Goal: Transaction & Acquisition: Purchase product/service

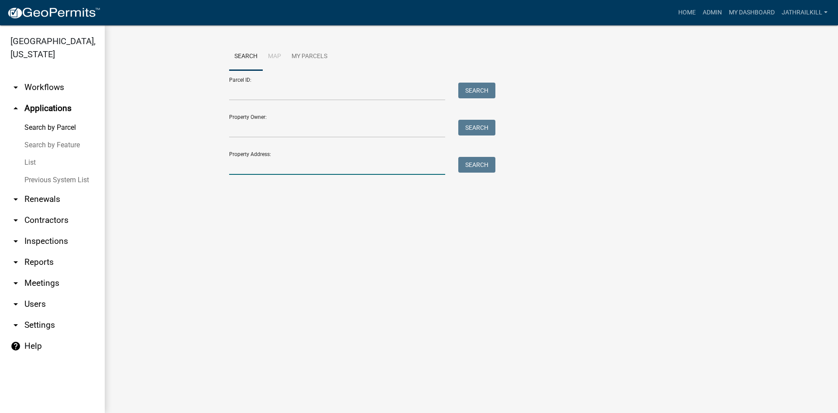
click at [260, 168] on input "Property Address:" at bounding box center [337, 166] width 216 height 18
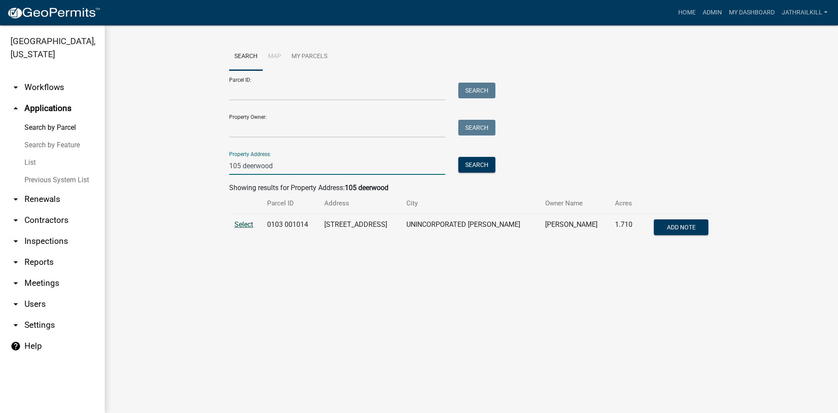
type input "105 deerwood"
click at [239, 221] on span "Select" at bounding box center [243, 224] width 19 height 8
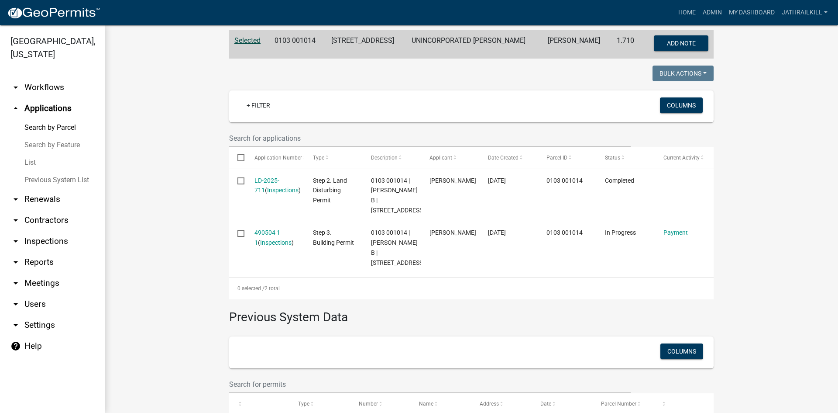
scroll to position [227, 0]
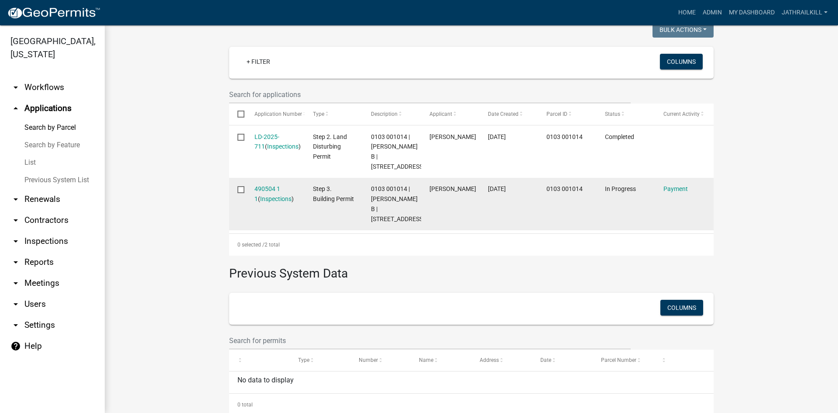
click at [677, 194] on div "Payment" at bounding box center [685, 189] width 42 height 10
click at [674, 192] on link "Payment" at bounding box center [676, 188] width 24 height 7
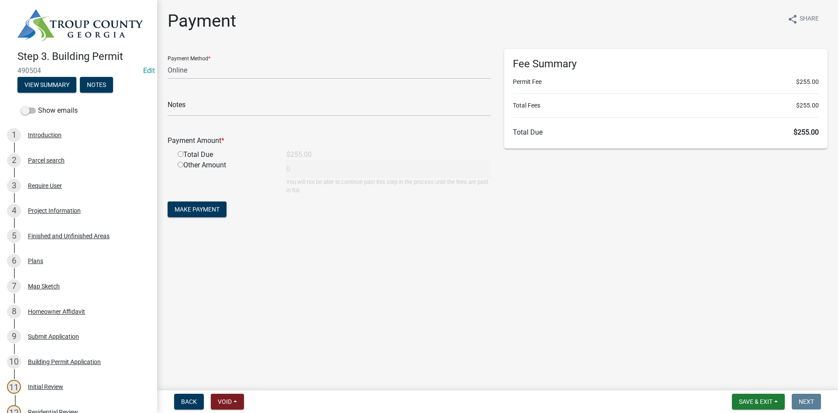
click at [204, 58] on div "Payment Method * Credit Card POS Check Cash Online" at bounding box center [330, 64] width 324 height 30
click at [213, 76] on select "Credit Card POS Check Cash Online" at bounding box center [330, 70] width 324 height 18
select select "2: 1"
click at [168, 61] on select "Credit Card POS Check Cash Online" at bounding box center [330, 70] width 324 height 18
click at [180, 153] on input "radio" at bounding box center [181, 154] width 6 height 6
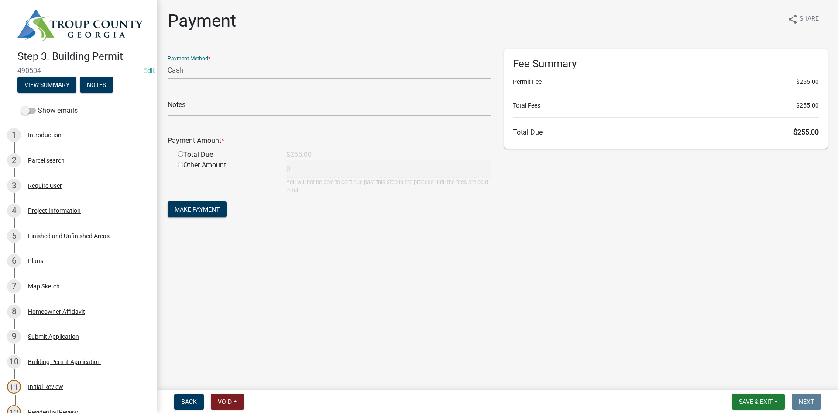
radio input "true"
type input "255"
click at [212, 204] on button "Make Payment" at bounding box center [197, 209] width 59 height 16
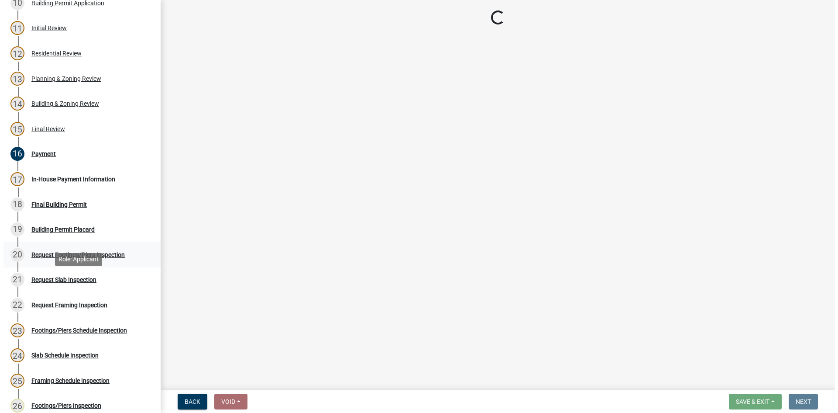
scroll to position [344, 0]
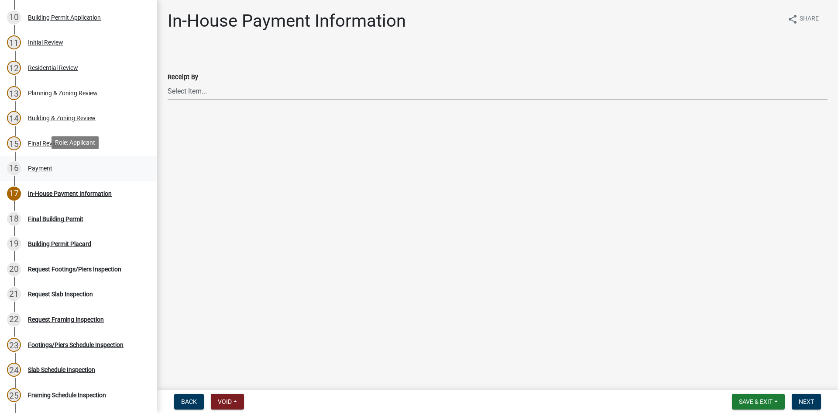
click at [79, 169] on div "16 Payment" at bounding box center [75, 168] width 136 height 14
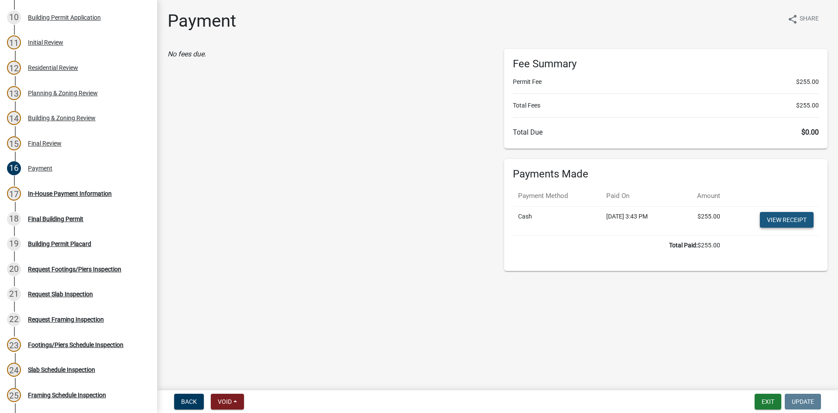
click at [792, 223] on link "View receipt" at bounding box center [787, 220] width 54 height 16
click at [33, 200] on link "17 In-House Payment Information" at bounding box center [78, 193] width 157 height 25
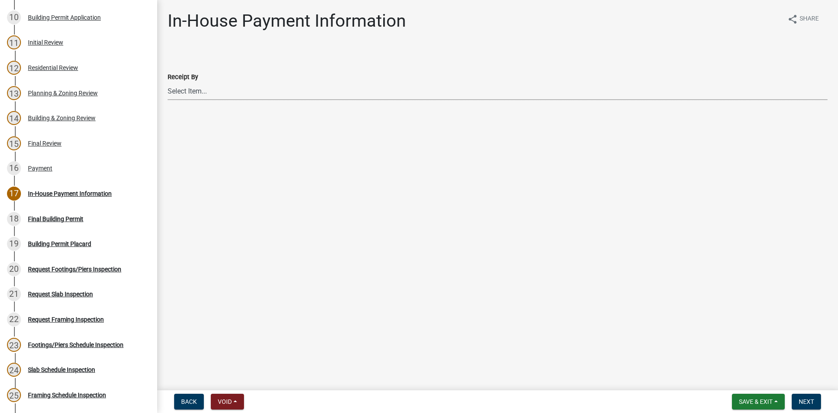
click at [290, 90] on select "Select Item... [PERSON_NAME] [PERSON_NAME] [PERSON_NAME] [PERSON_NAME]" at bounding box center [498, 91] width 660 height 18
click at [168, 82] on select "Select Item... [PERSON_NAME] [PERSON_NAME] [PERSON_NAME] [PERSON_NAME]" at bounding box center [498, 91] width 660 height 18
select select "0b76bba7-3d57-465a-8fd8-bdc110be1b33"
click at [821, 399] on form "Save & Exit Save Save & Exit Next" at bounding box center [777, 401] width 96 height 16
click at [815, 400] on button "Next" at bounding box center [806, 401] width 29 height 16
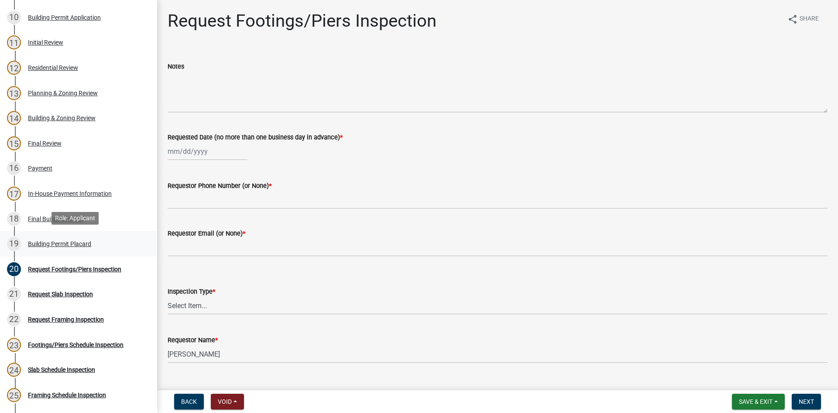
click at [69, 237] on div "19 Building Permit Placard" at bounding box center [75, 244] width 136 height 14
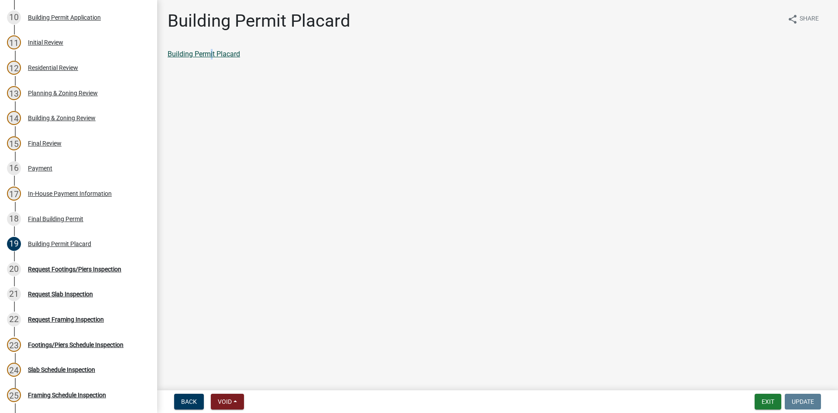
drag, startPoint x: 212, startPoint y: 47, endPoint x: 213, endPoint y: 53, distance: 6.6
click at [211, 49] on div "Building Permit Placard share Share Building Permit Placard" at bounding box center [497, 42] width 673 height 64
click at [213, 53] on link "Building Permit Placard" at bounding box center [204, 54] width 72 height 8
